Goal: Find specific page/section: Find specific page/section

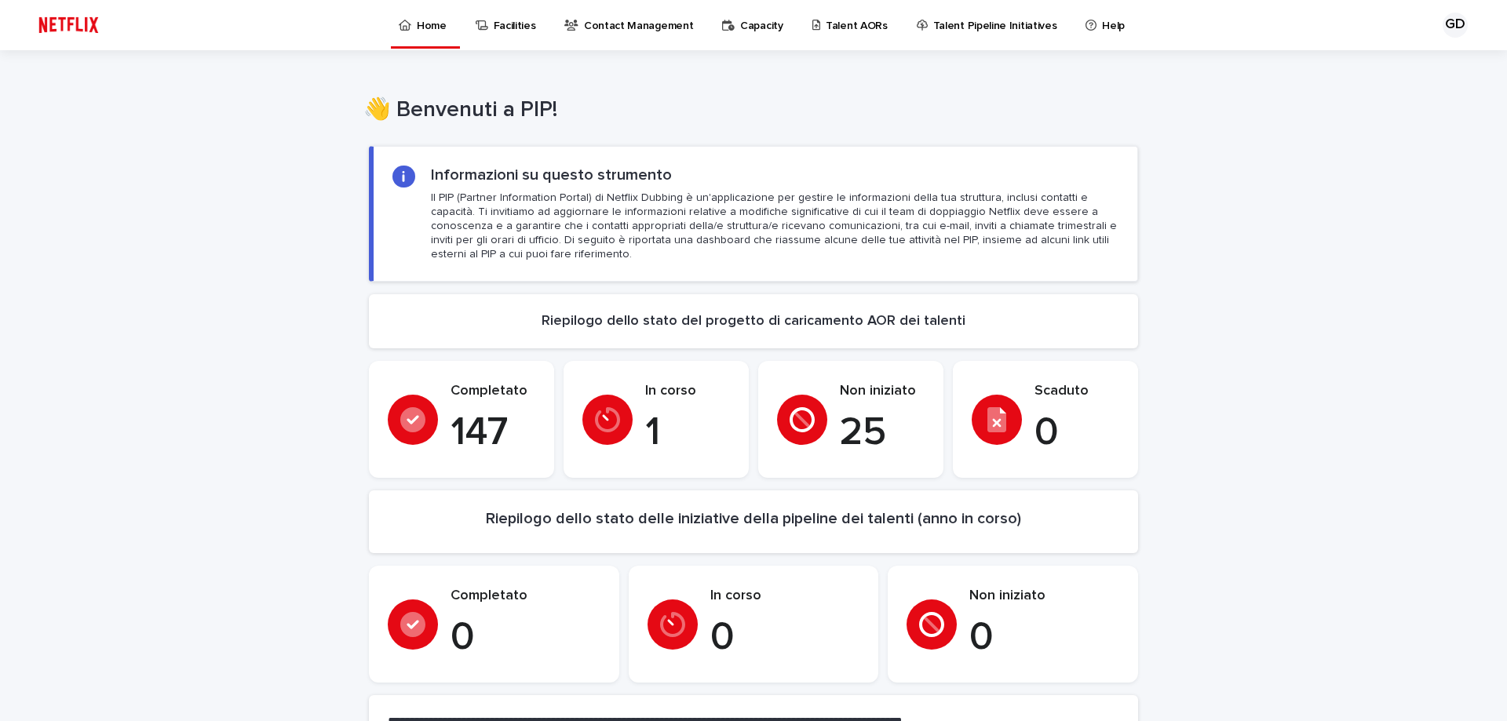
click at [844, 27] on p "Talent AORs" at bounding box center [857, 16] width 62 height 33
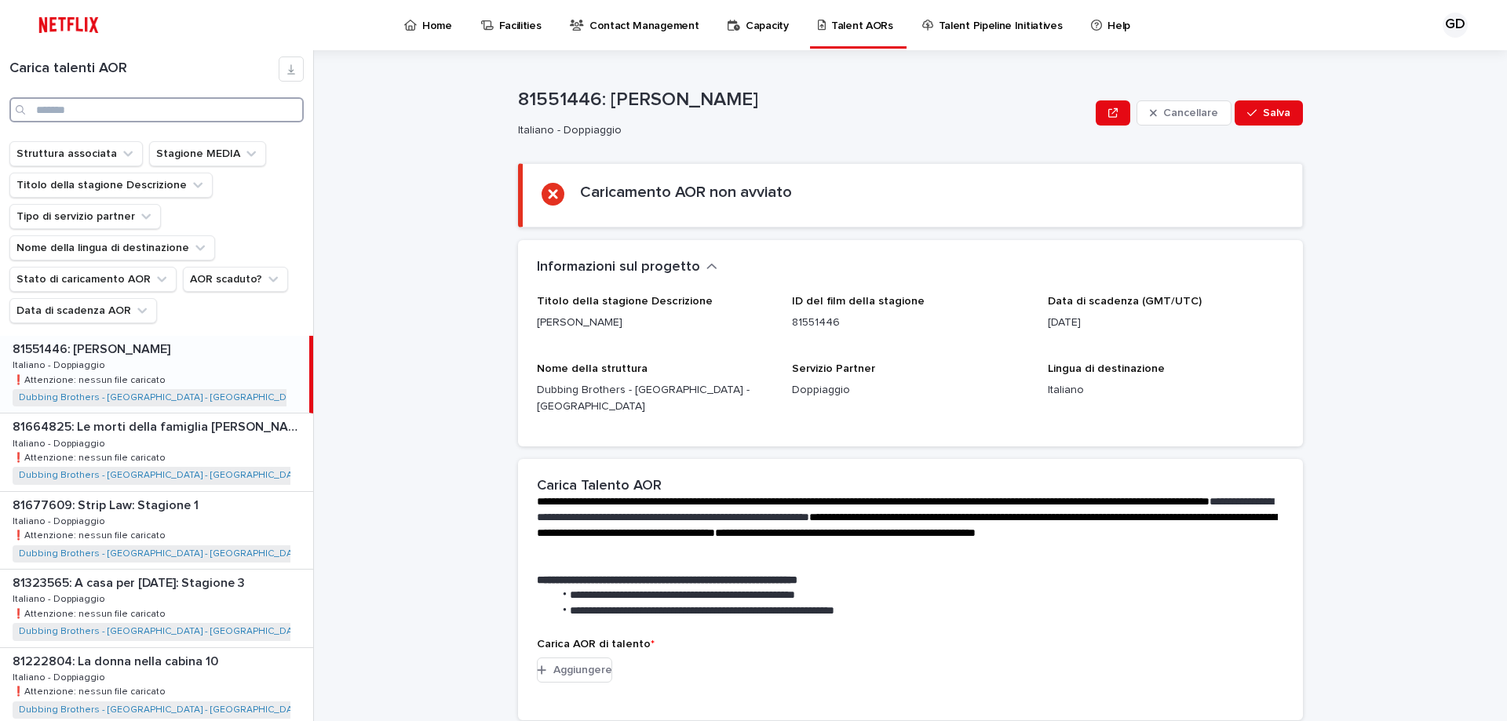
click at [128, 101] on input "Ricerca" at bounding box center [156, 109] width 294 height 25
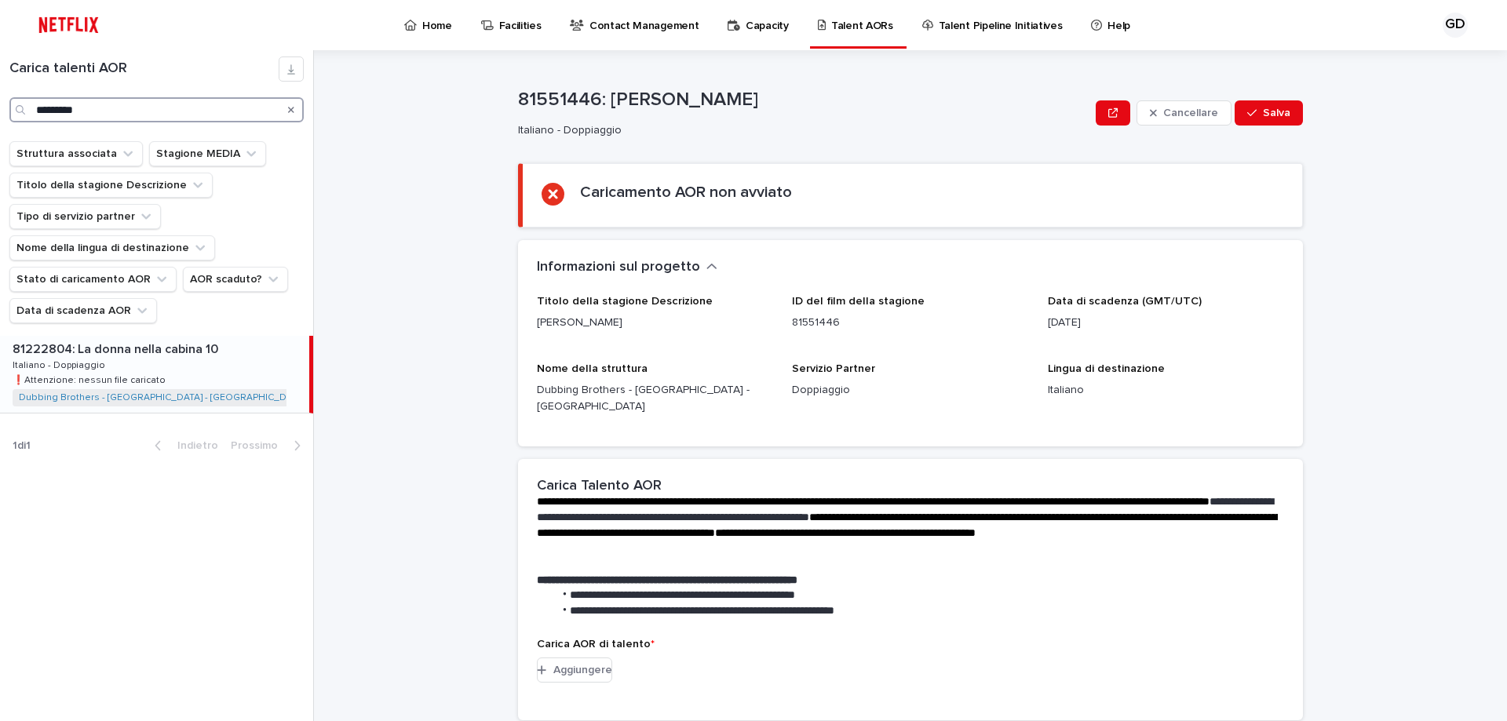
type input "*********"
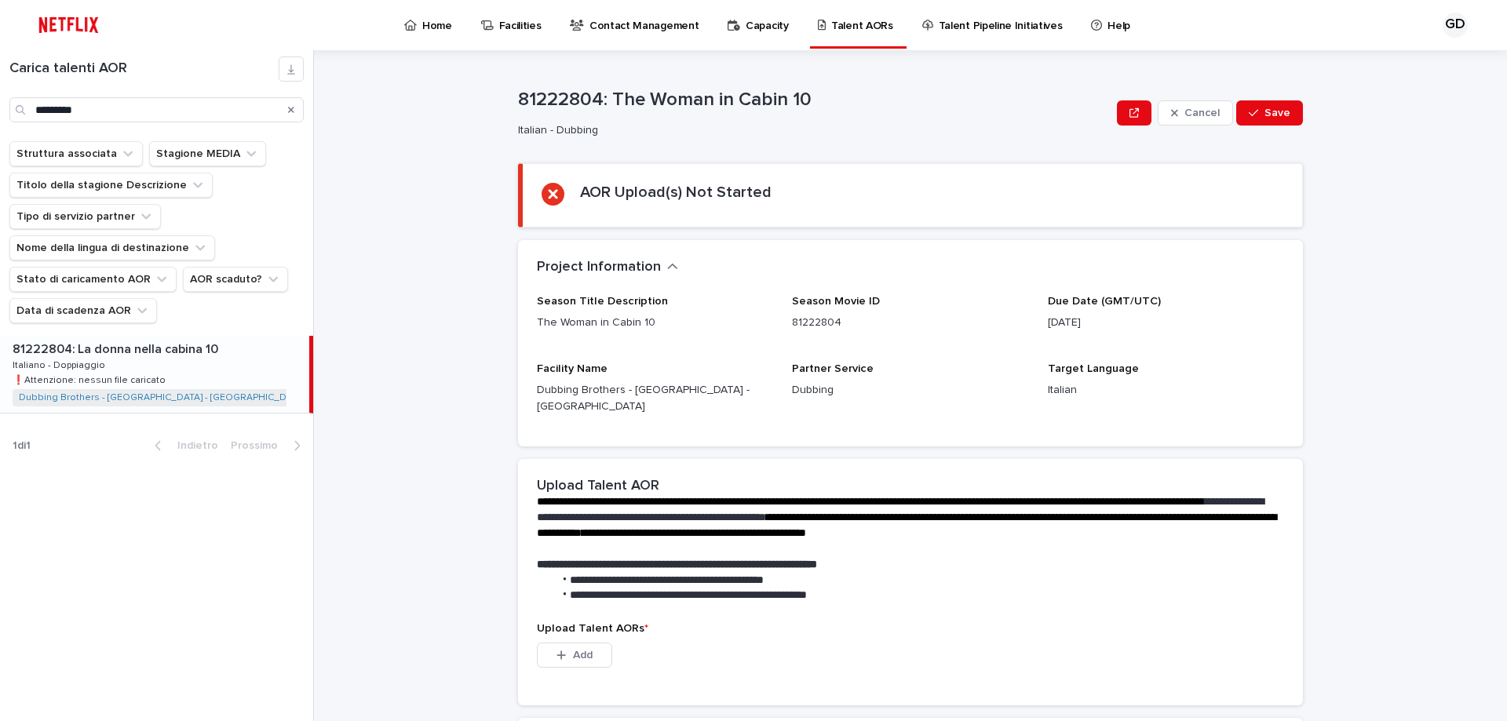
click at [184, 374] on div "81222804: La donna nella cabina 10 81222804: La donna nella cabina 10 Italiano …" at bounding box center [154, 374] width 309 height 77
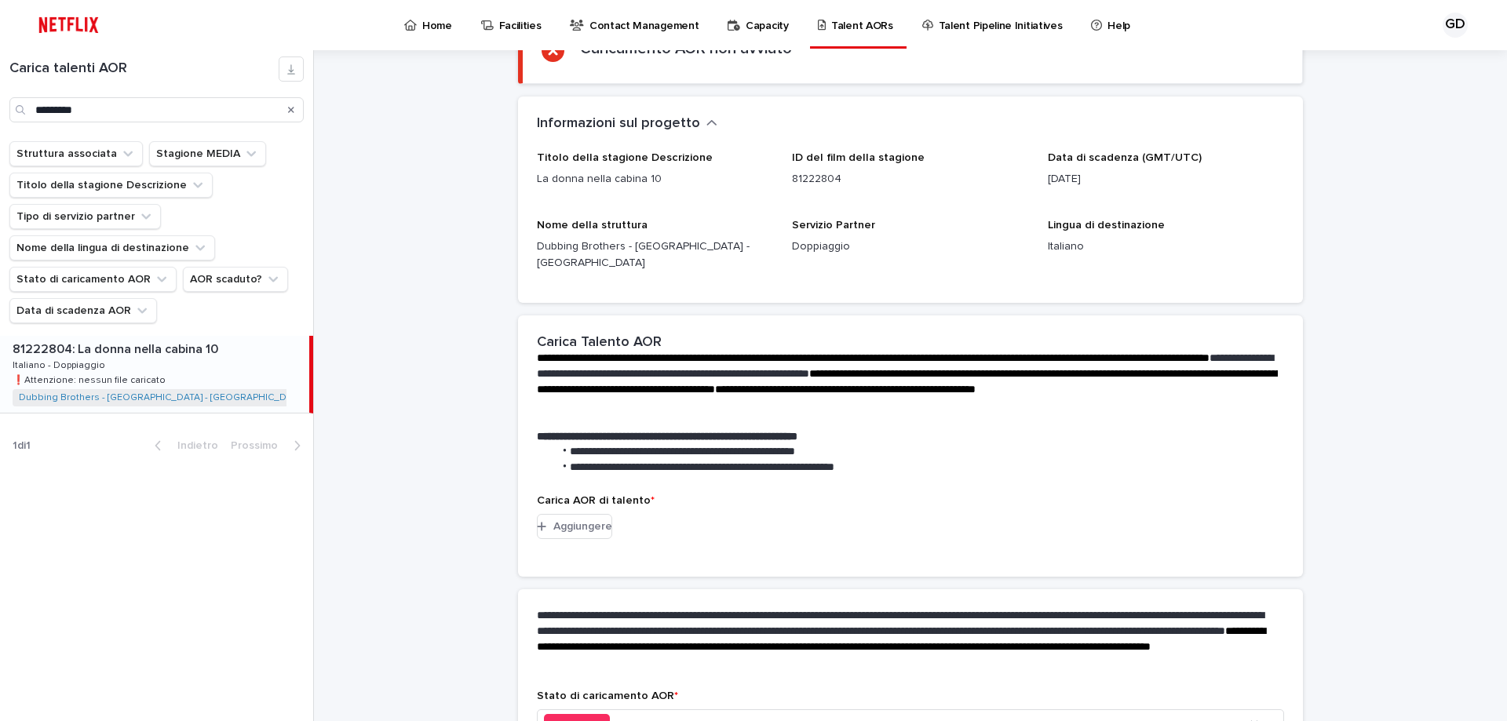
scroll to position [235, 0]
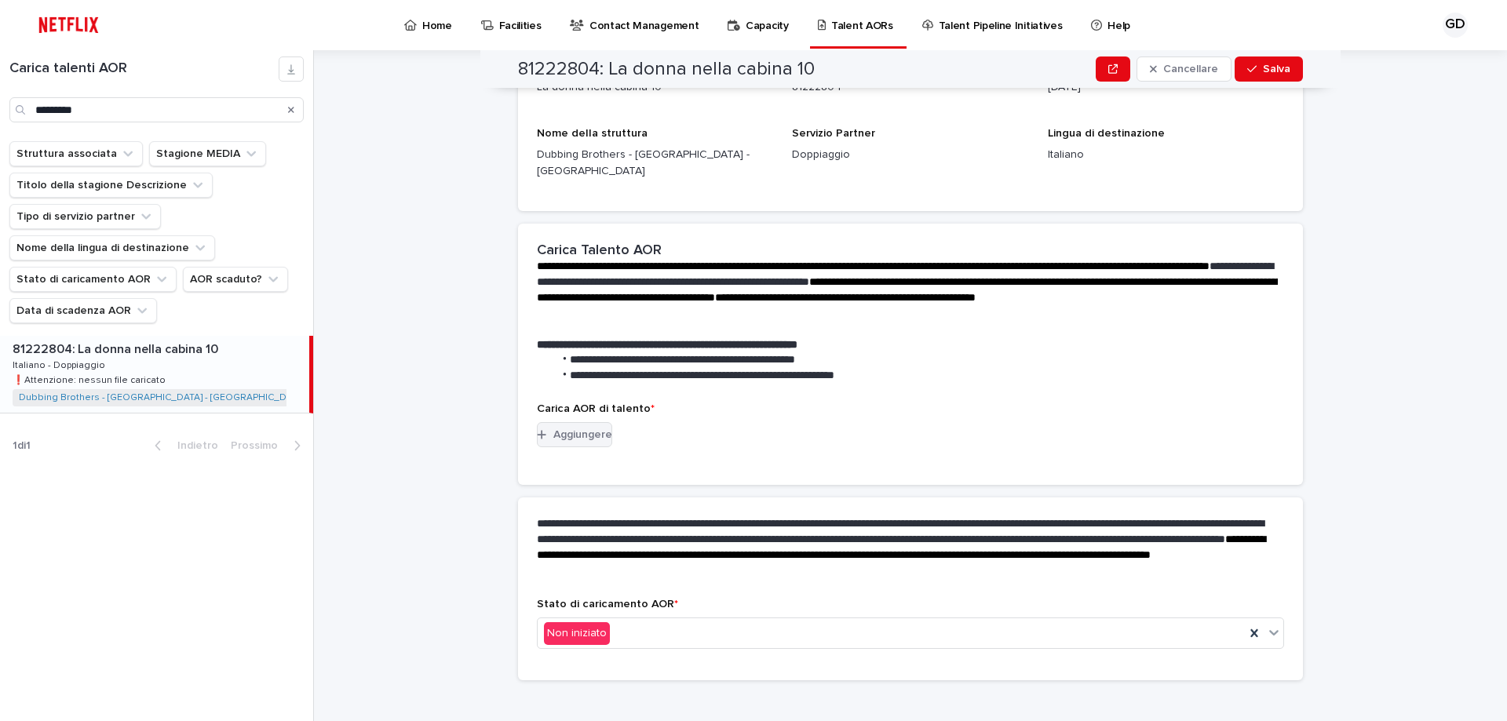
click at [553, 429] on font "Aggiungere" at bounding box center [582, 434] width 59 height 11
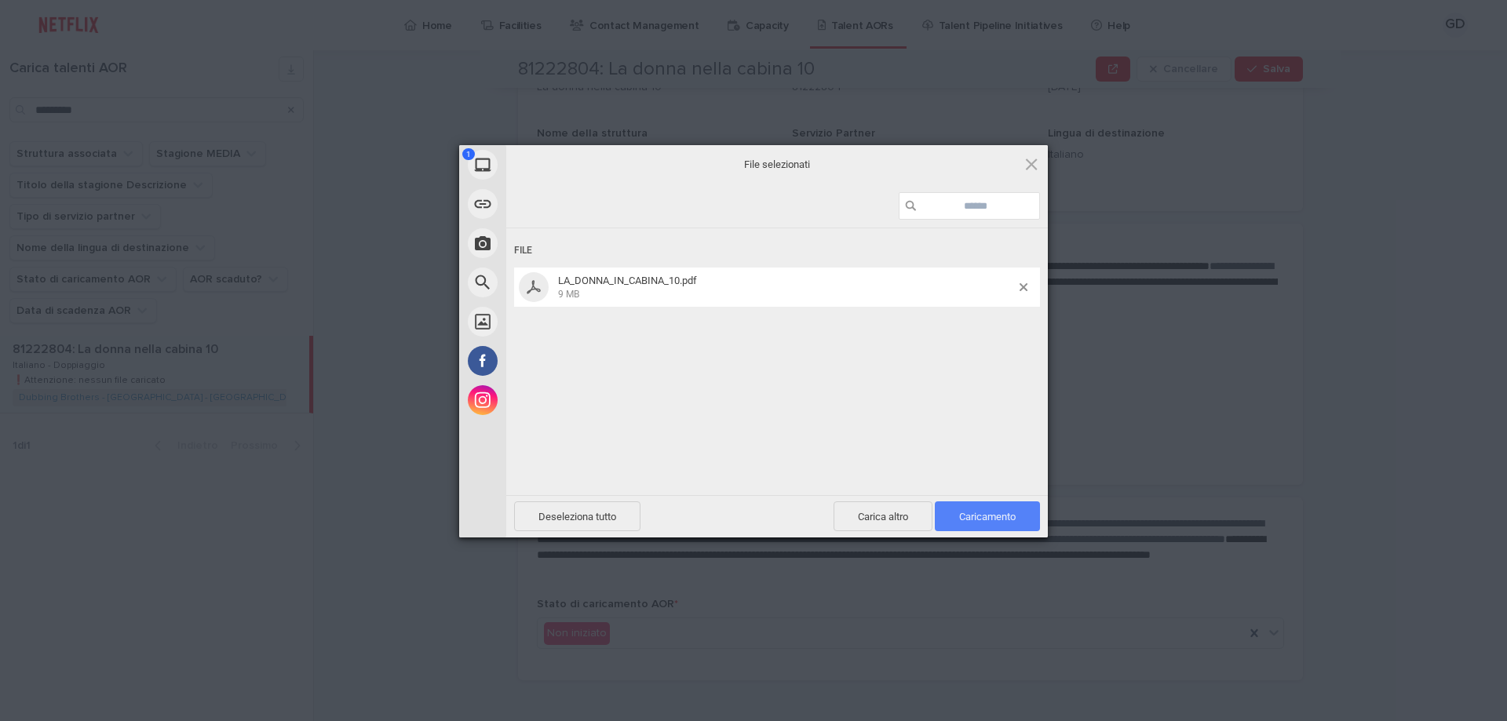
click at [1002, 521] on font "Caricamento" at bounding box center [987, 517] width 57 height 12
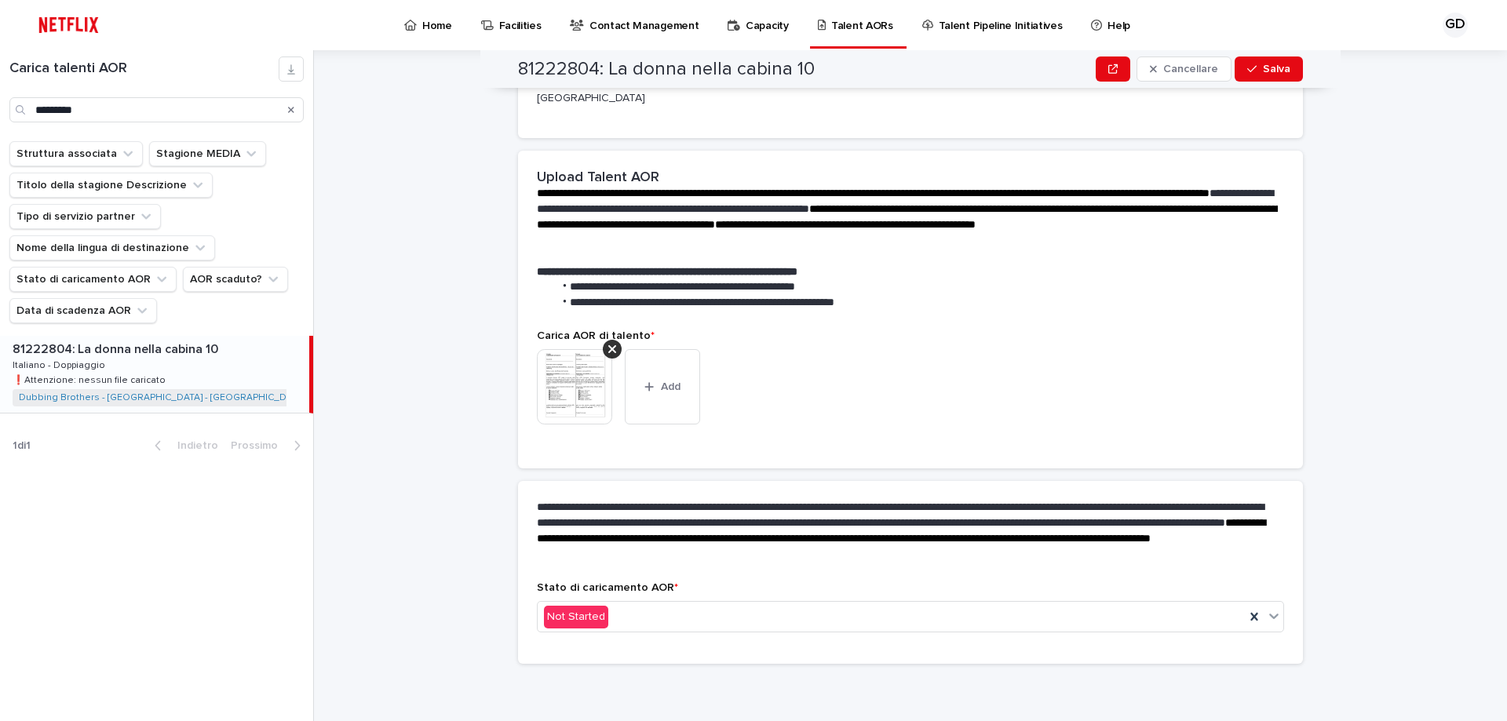
scroll to position [215, 0]
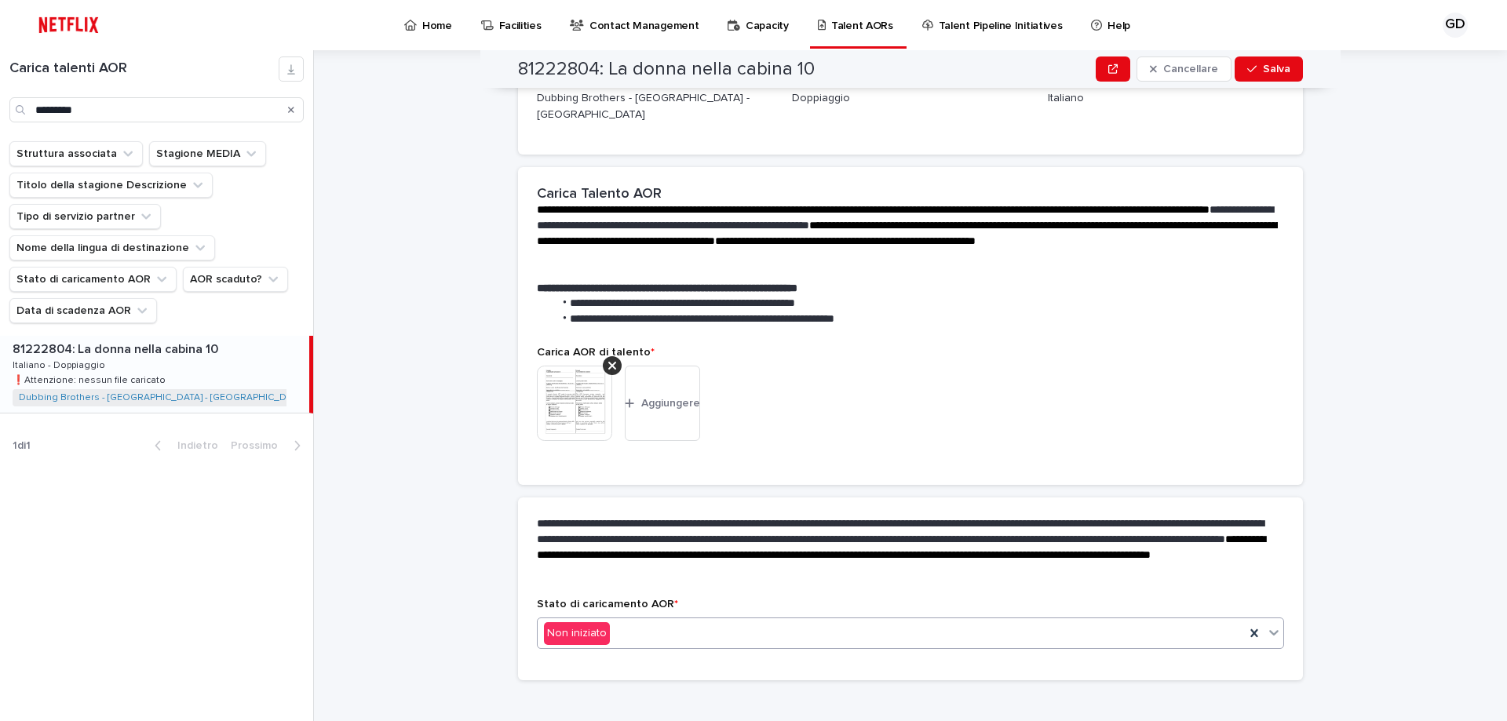
click at [655, 621] on div "Non iniziato" at bounding box center [891, 634] width 707 height 26
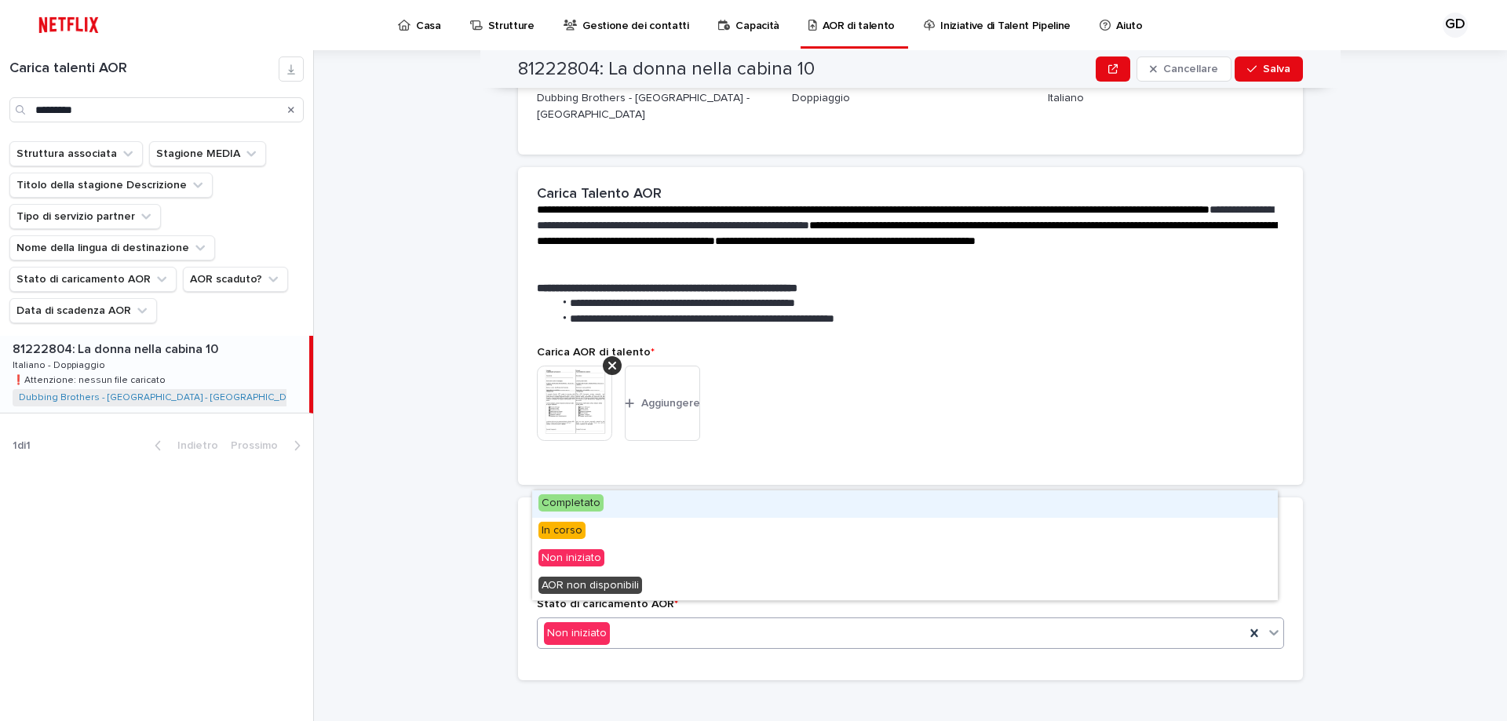
click at [597, 504] on font "Completato" at bounding box center [570, 503] width 59 height 11
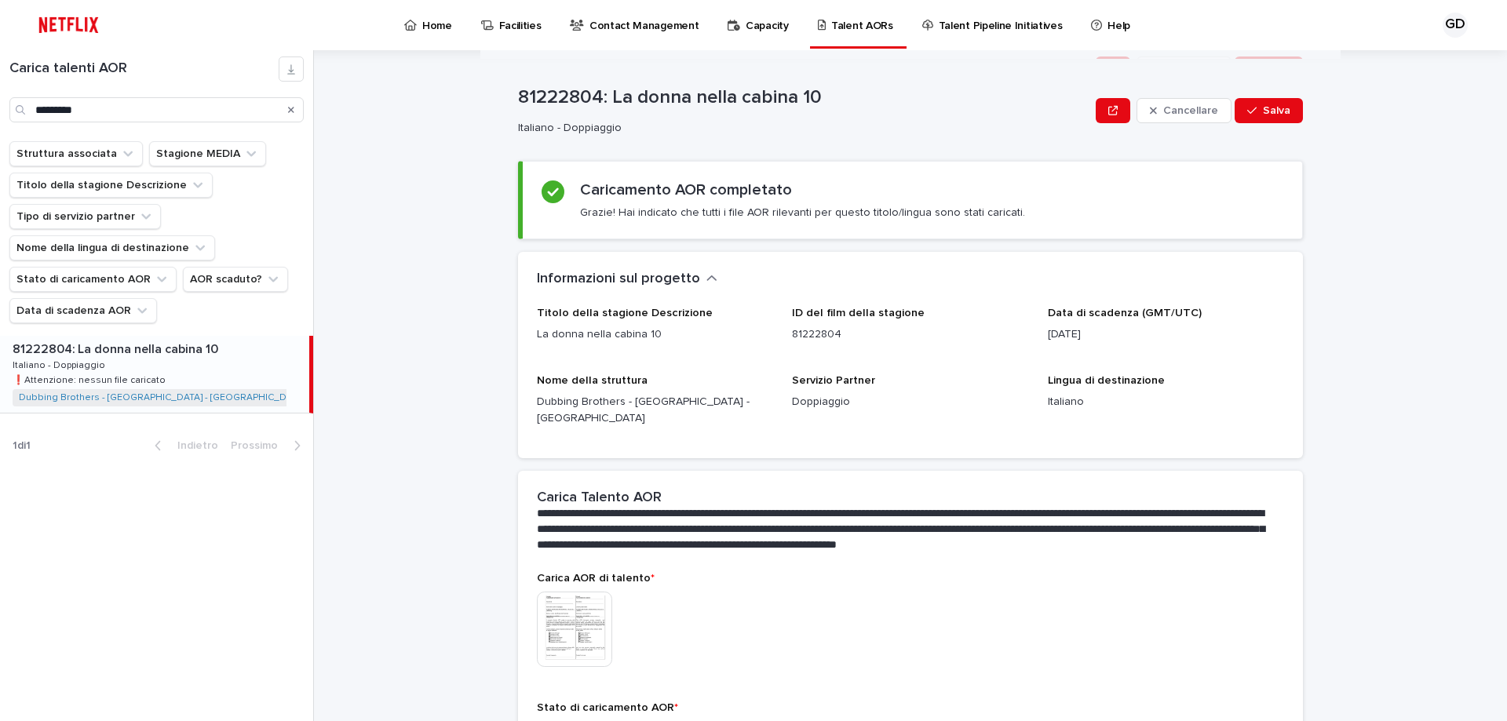
scroll to position [0, 0]
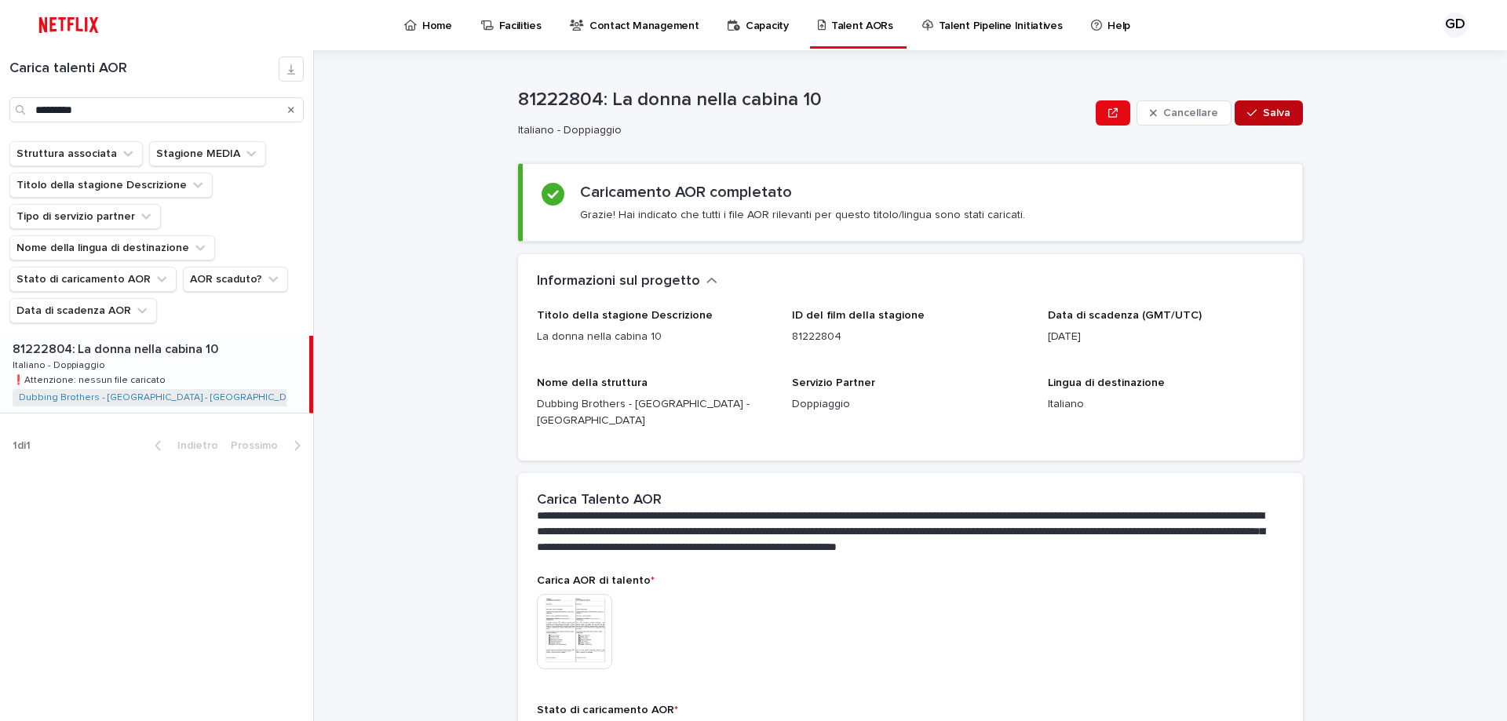
click at [1277, 114] on font "Salva" at bounding box center [1276, 113] width 27 height 11
